Goal: Check status: Check status

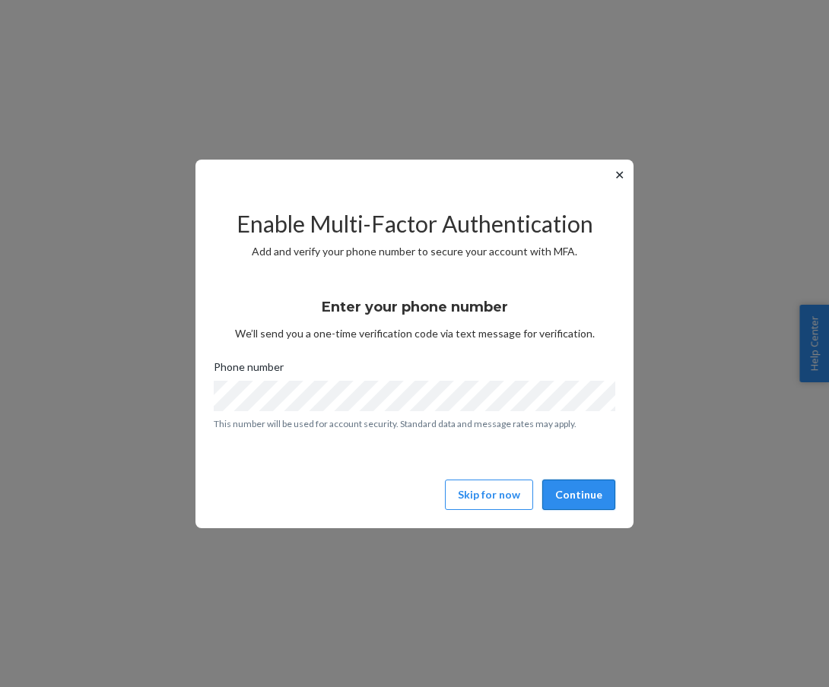
click at [587, 499] on button "Continue" at bounding box center [578, 495] width 73 height 30
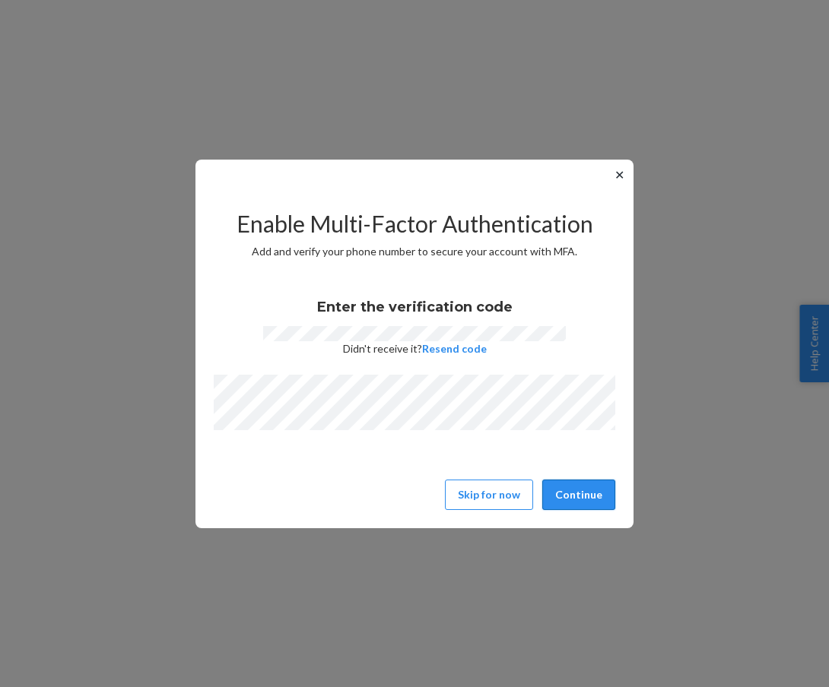
click at [593, 494] on button "Continue" at bounding box center [578, 495] width 73 height 30
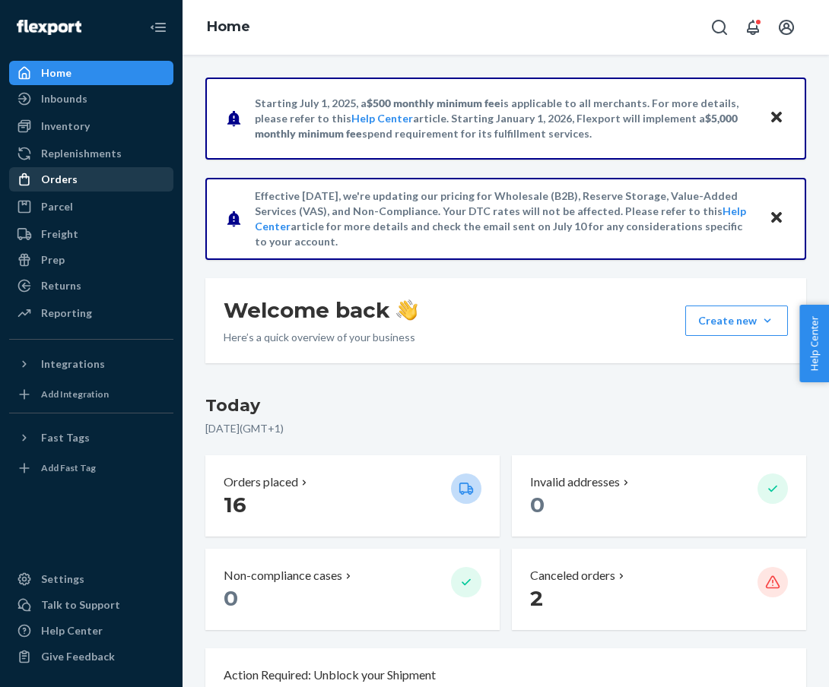
click at [78, 182] on div "Orders" at bounding box center [91, 179] width 161 height 21
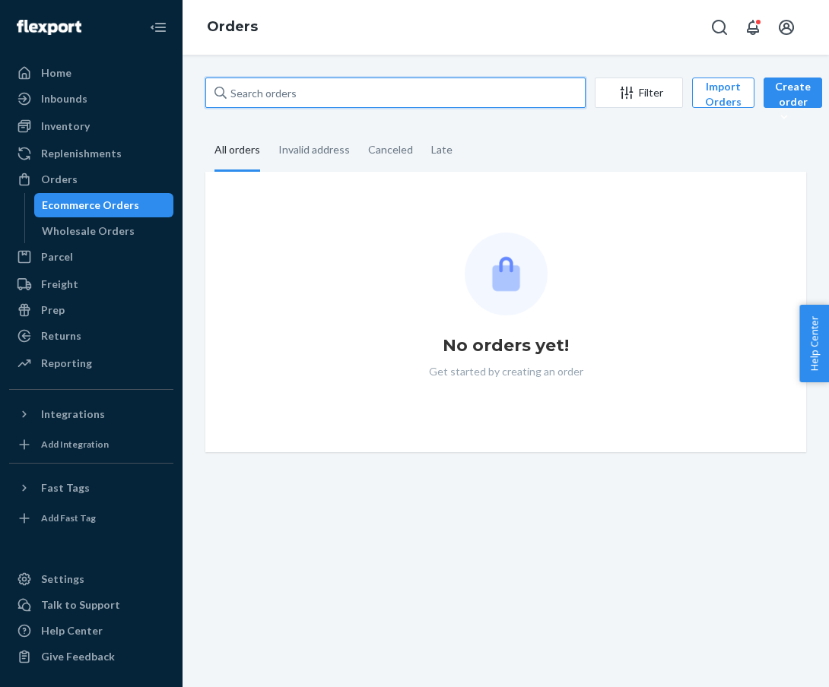
click at [281, 96] on input "text" at bounding box center [395, 93] width 380 height 30
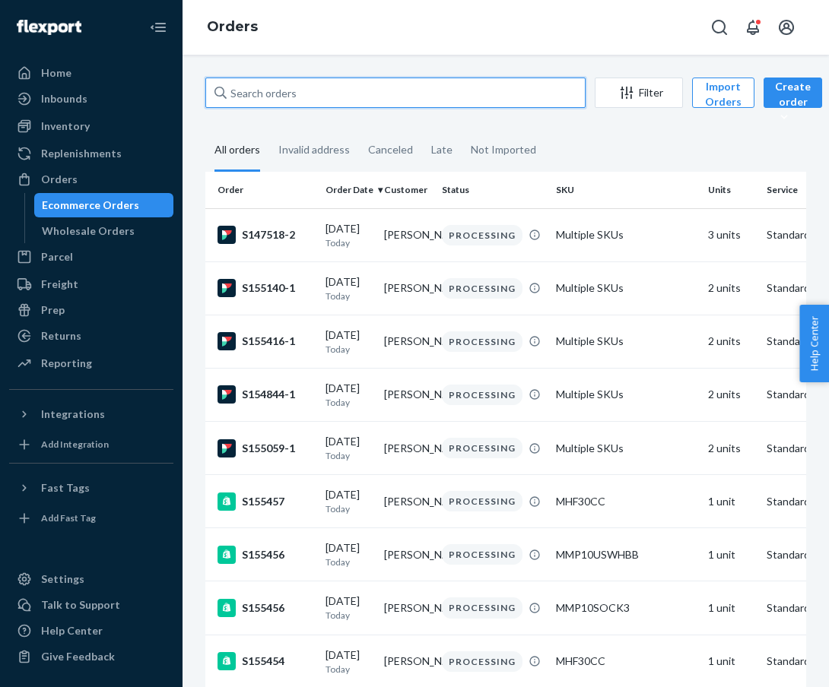
paste input "[PERSON_NAME]"
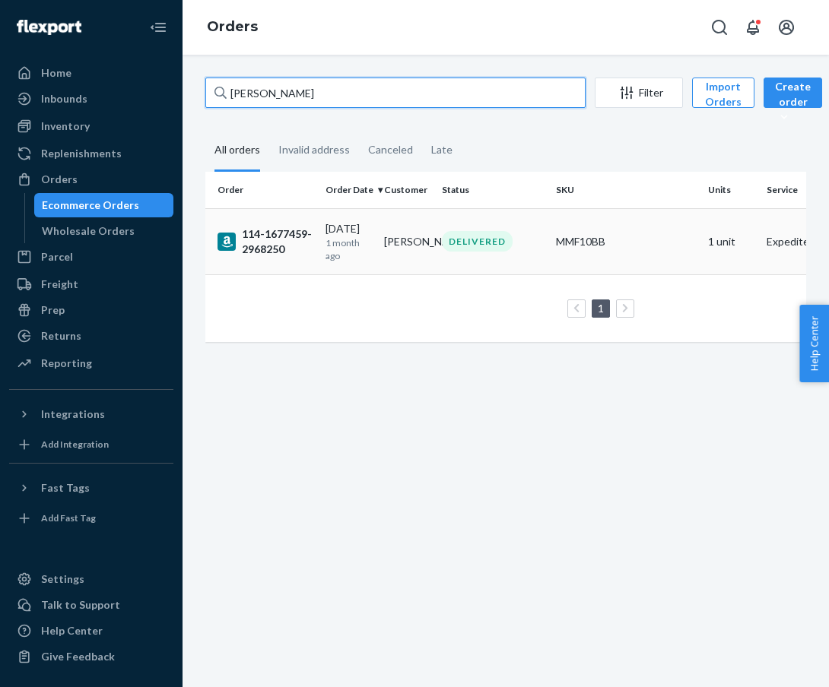
type input "[PERSON_NAME]"
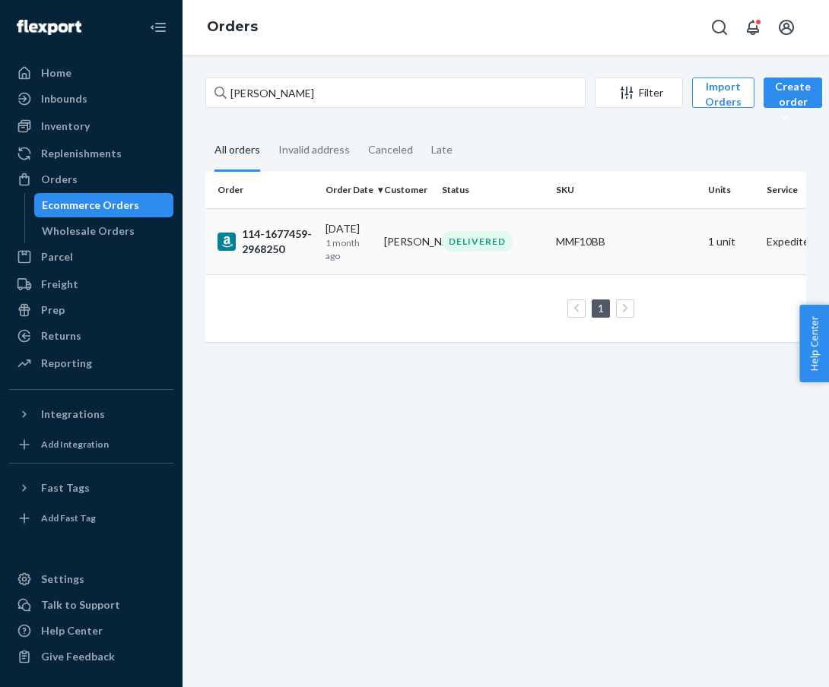
click at [398, 249] on td "[PERSON_NAME]" at bounding box center [407, 241] width 59 height 66
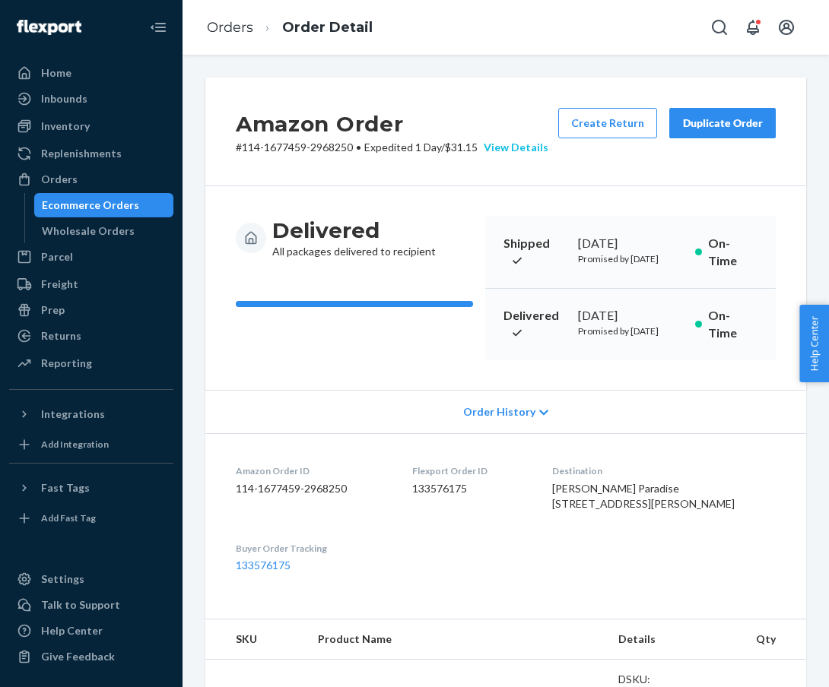
click at [522, 151] on div "View Details" at bounding box center [512, 147] width 71 height 15
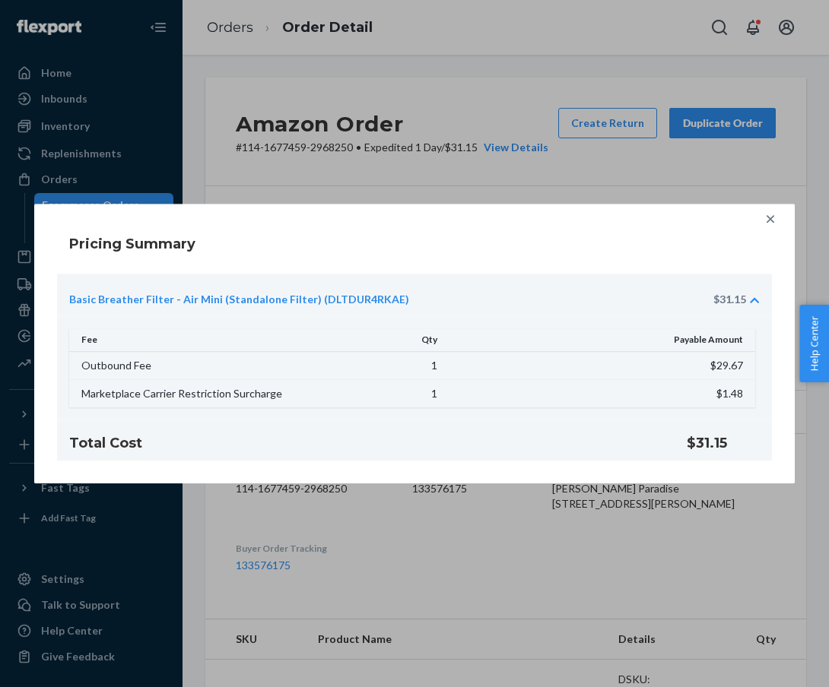
click at [769, 267] on div "Pricing Summary Basic Breather Filter - Air Mini (Standalone Filter) (DLTDUR4RK…" at bounding box center [414, 344] width 715 height 234
click at [773, 265] on div "Pricing Summary Basic Breather Filter - Air Mini (Standalone Filter) (DLTDUR4RK…" at bounding box center [414, 344] width 760 height 280
click at [767, 267] on div "Pricing Summary Basic Breather Filter - Air Mini (Standalone Filter) (DLTDUR4RK…" at bounding box center [414, 344] width 715 height 234
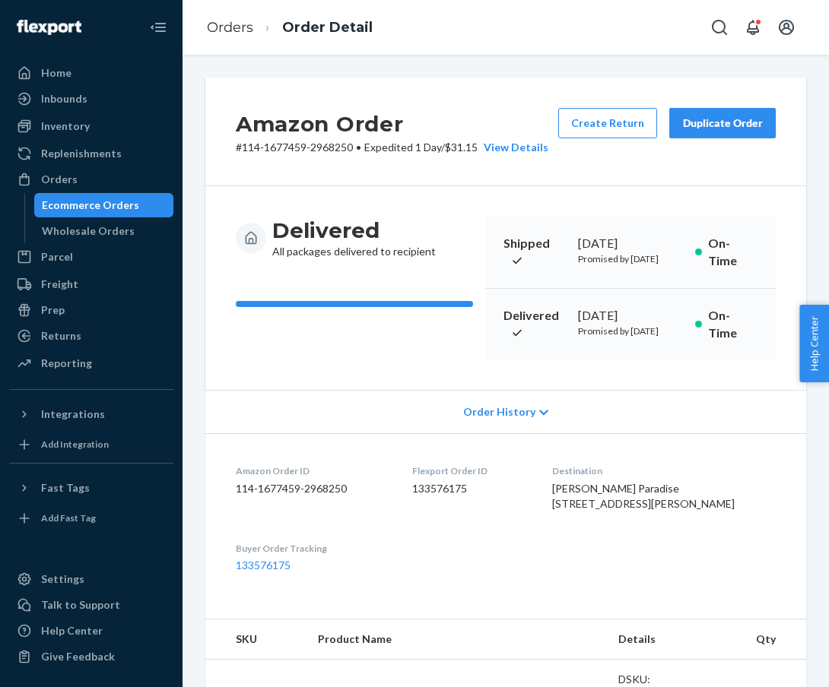
click at [734, 192] on div "Home Inbounds Shipping Plans Problems Inventory Products Replenishments Orders …" at bounding box center [414, 343] width 829 height 687
